Goal: Information Seeking & Learning: Learn about a topic

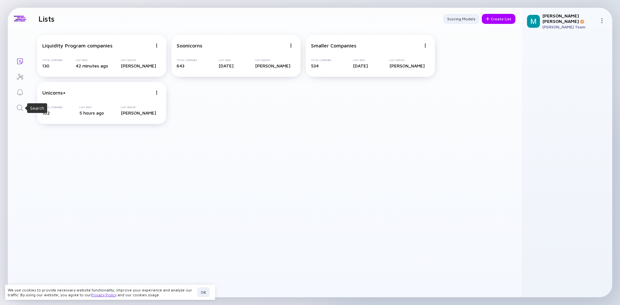
click at [23, 109] on icon "Search" at bounding box center [20, 108] width 8 height 8
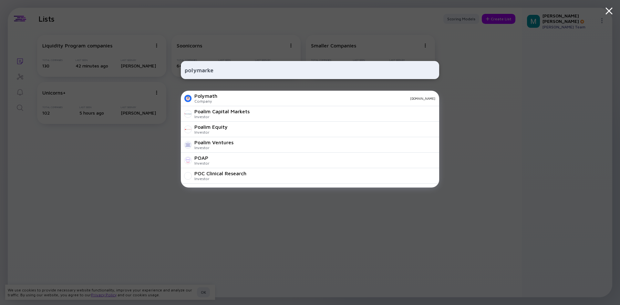
type input "polymarket"
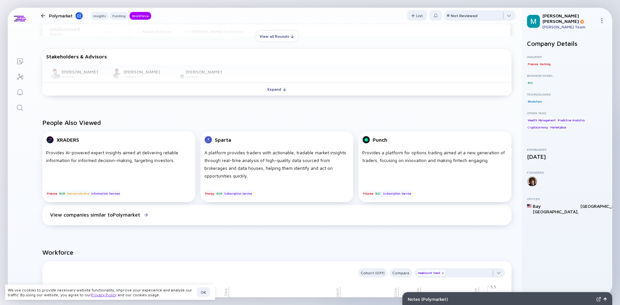
scroll to position [323, 0]
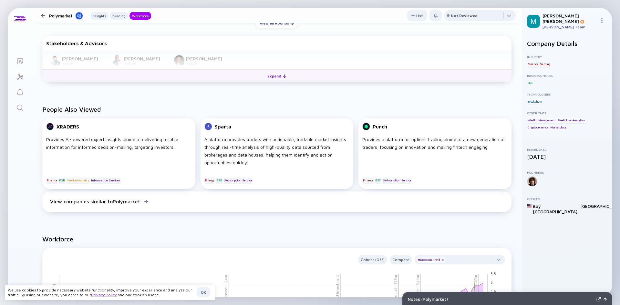
click at [220, 74] on button "Expand" at bounding box center [276, 75] width 469 height 13
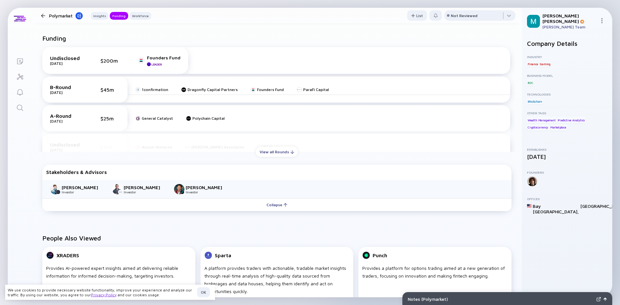
scroll to position [194, 0]
click at [272, 149] on div "View all Rounds" at bounding box center [277, 152] width 42 height 10
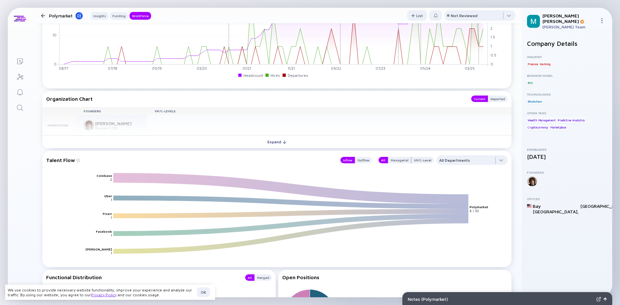
scroll to position [711, 0]
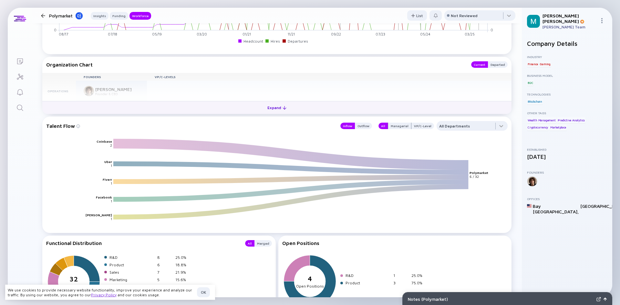
click at [308, 109] on button "Expand" at bounding box center [276, 107] width 469 height 13
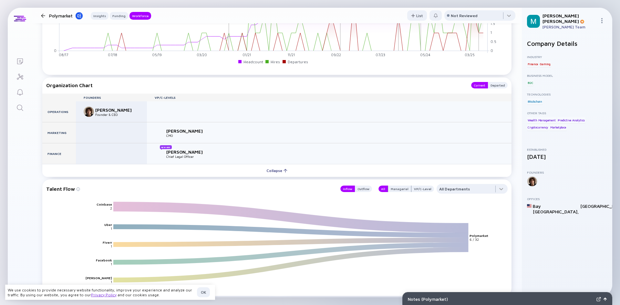
scroll to position [685, 0]
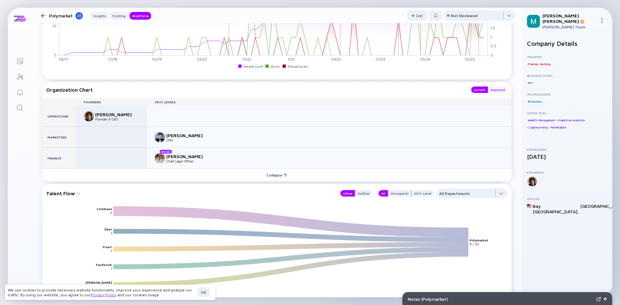
click at [495, 89] on div "Departed" at bounding box center [498, 90] width 20 height 6
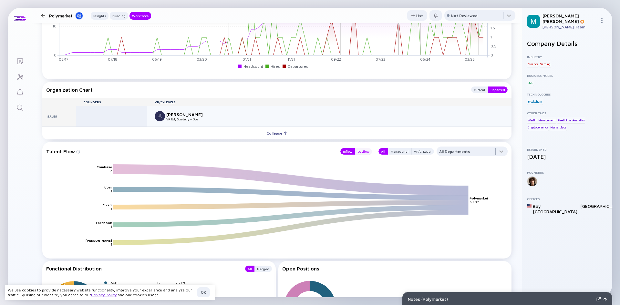
click at [357, 152] on div "Outflow" at bounding box center [363, 151] width 17 height 6
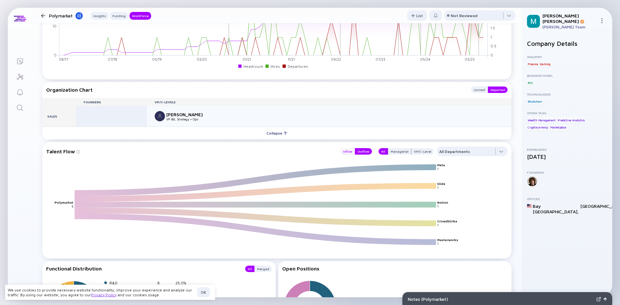
click at [345, 152] on div "Inflow" at bounding box center [347, 151] width 15 height 6
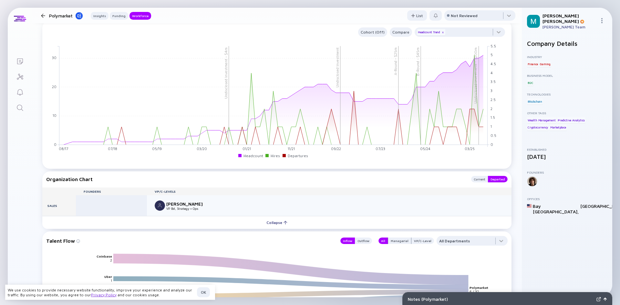
scroll to position [556, 0]
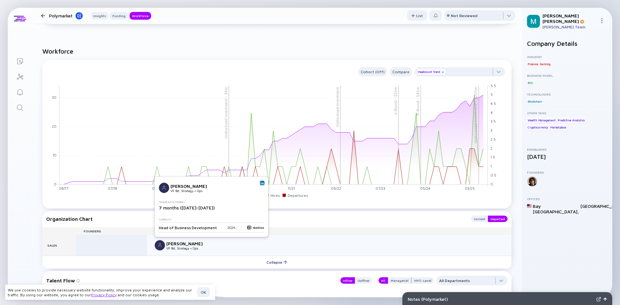
click at [261, 183] on img at bounding box center [262, 183] width 3 height 3
